Goal: Transaction & Acquisition: Subscribe to service/newsletter

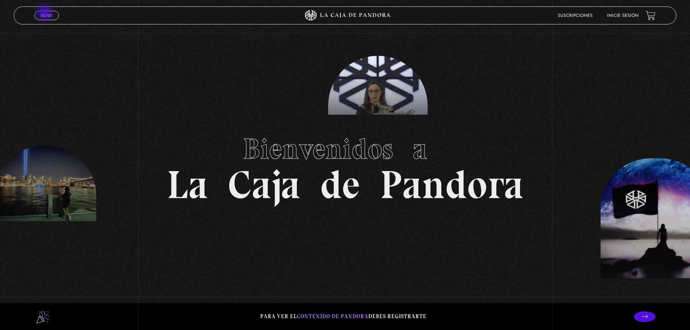
click at [46, 14] on span "Menu" at bounding box center [47, 15] width 12 height 4
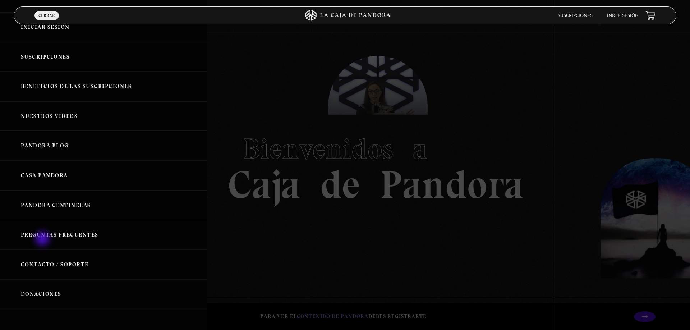
scroll to position [37, 0]
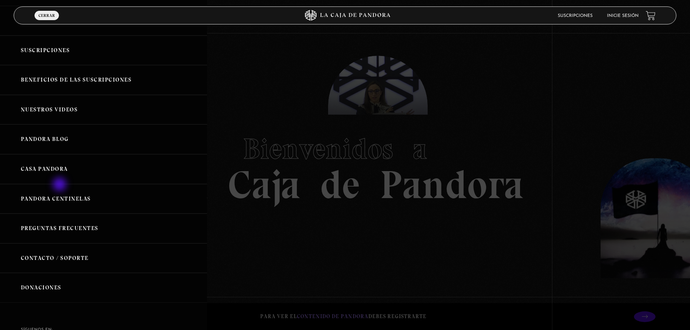
click at [60, 185] on link "Pandora Centinelas" at bounding box center [103, 199] width 207 height 30
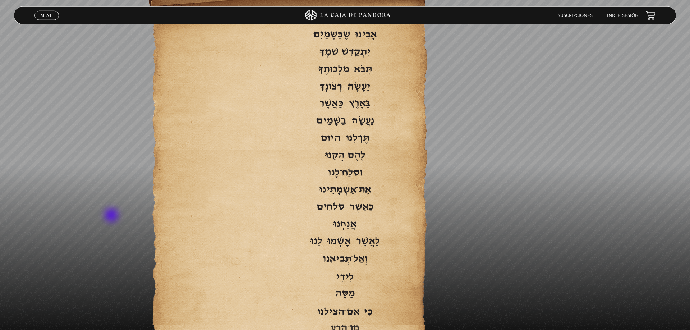
scroll to position [1177, 0]
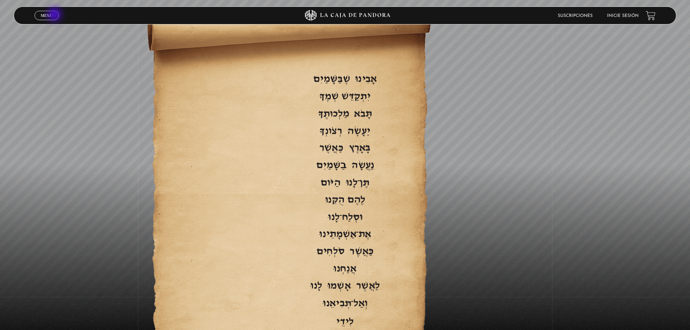
click at [55, 15] on link "Menu Cerrar" at bounding box center [47, 15] width 24 height 9
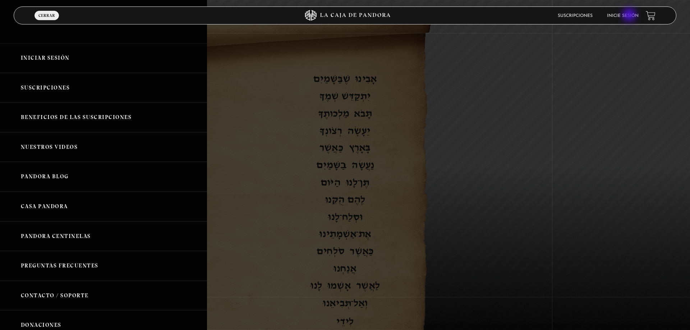
click at [630, 15] on link "Inicie sesión" at bounding box center [623, 16] width 32 height 4
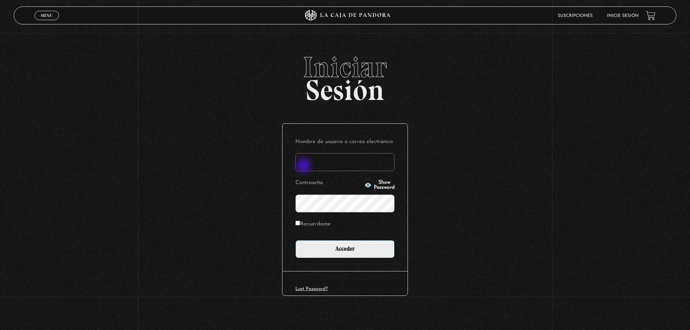
click at [304, 166] on form "Nombre de usuario o correo electrónico Contraseña Show Password Recuérdame Acce…" at bounding box center [344, 197] width 99 height 121
click at [311, 162] on input "Nombre de usuario o correo electrónico" at bounding box center [344, 162] width 99 height 18
type input "v"
type input "villasab1904@gmail.com"
click at [295, 240] on input "Acceder" at bounding box center [344, 249] width 99 height 18
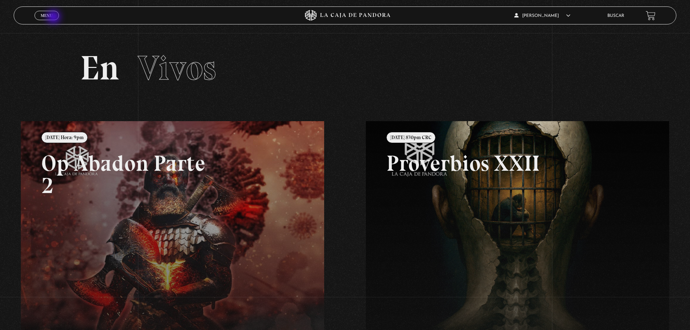
click at [54, 18] on link "Menu Cerrar" at bounding box center [47, 15] width 24 height 9
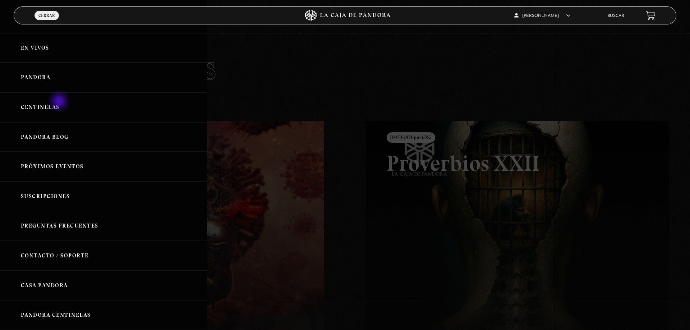
click at [60, 102] on link "Centinelas" at bounding box center [103, 107] width 207 height 30
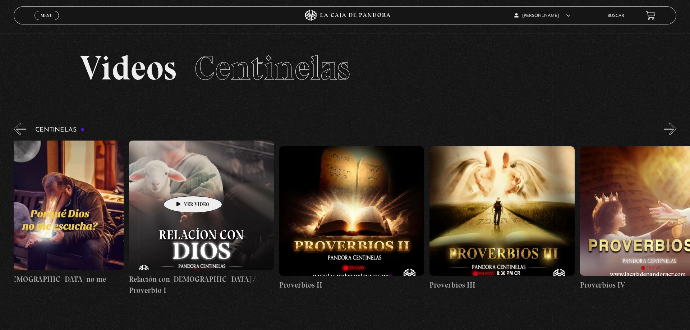
scroll to position [0, 341]
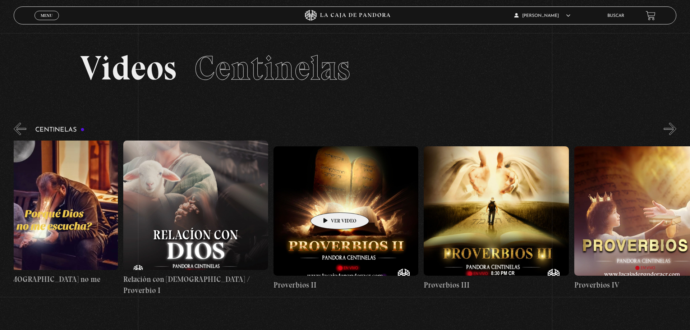
click at [329, 202] on figure at bounding box center [346, 210] width 145 height 129
